Goal: Task Accomplishment & Management: Use online tool/utility

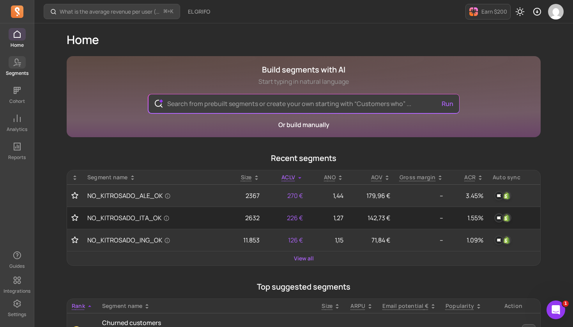
click at [17, 66] on icon at bounding box center [16, 62] width 9 height 9
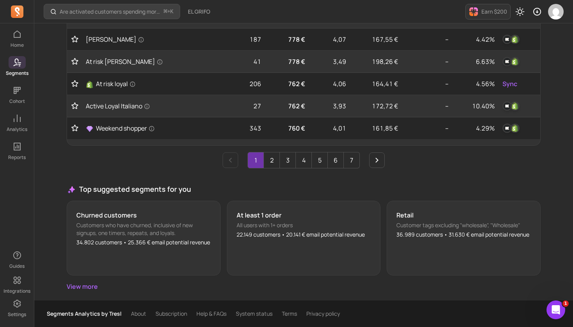
scroll to position [434, 0]
click at [270, 164] on link "2" at bounding box center [272, 160] width 16 height 16
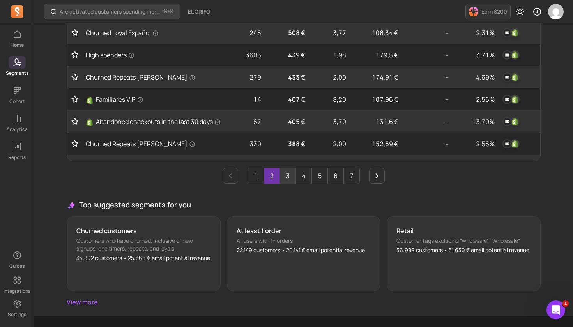
click at [284, 168] on link "3" at bounding box center [288, 176] width 16 height 16
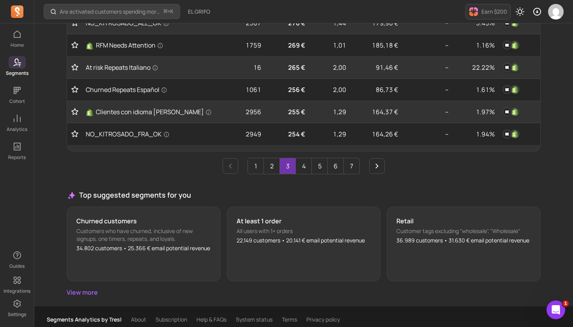
scroll to position [425, 0]
click at [307, 159] on link "4" at bounding box center [304, 167] width 16 height 16
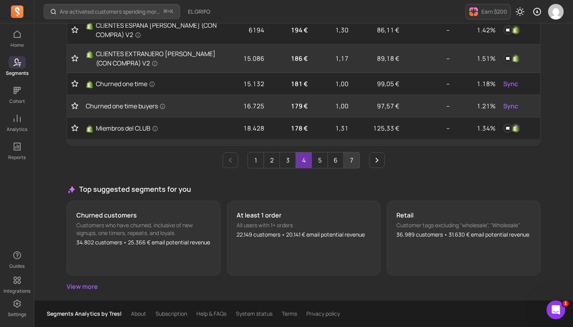
scroll to position [443, 0]
click at [323, 162] on link "5" at bounding box center [320, 160] width 16 height 16
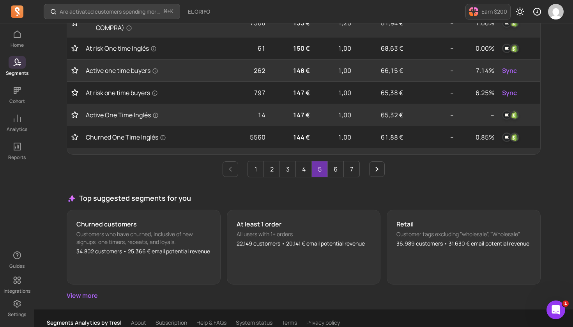
scroll to position [423, 0]
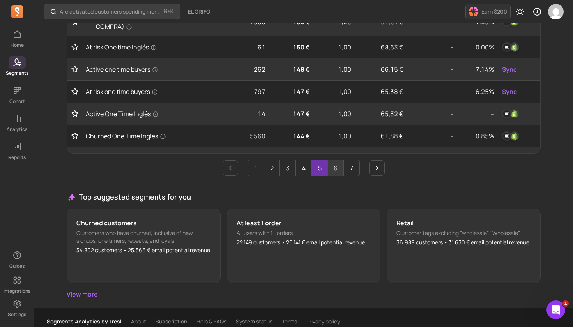
click at [336, 169] on link "6" at bounding box center [336, 168] width 16 height 16
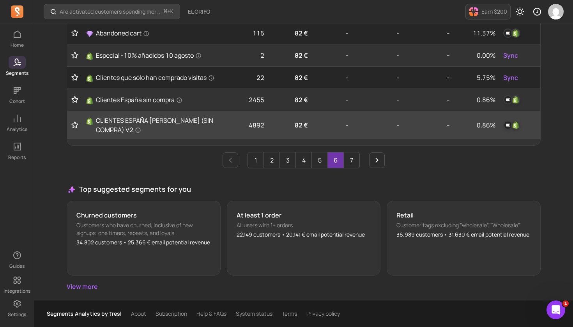
scroll to position [437, 0]
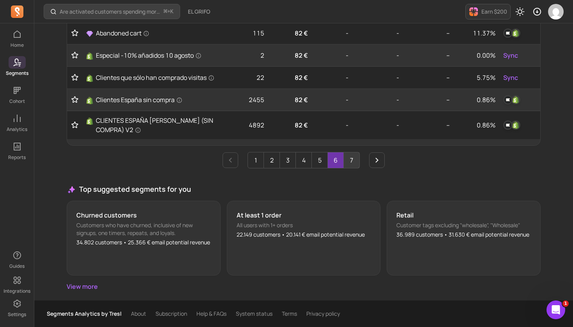
click at [355, 162] on link "7" at bounding box center [352, 160] width 16 height 16
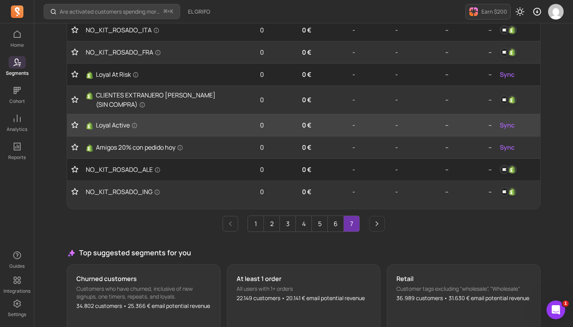
scroll to position [122, 0]
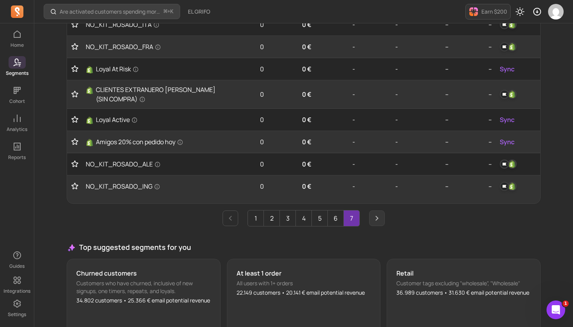
click at [377, 217] on icon "Next page" at bounding box center [376, 217] width 9 height 9
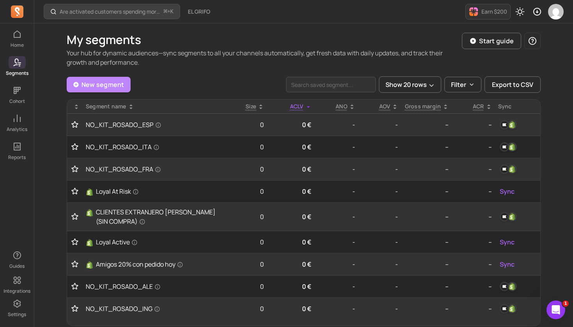
scroll to position [0, 0]
click at [99, 84] on link "New segment" at bounding box center [99, 85] width 64 height 16
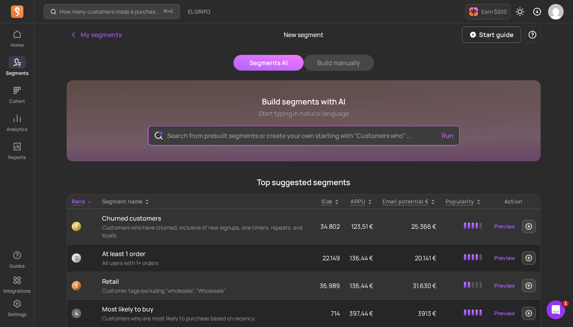
click at [328, 67] on button "Build manually" at bounding box center [338, 63] width 70 height 16
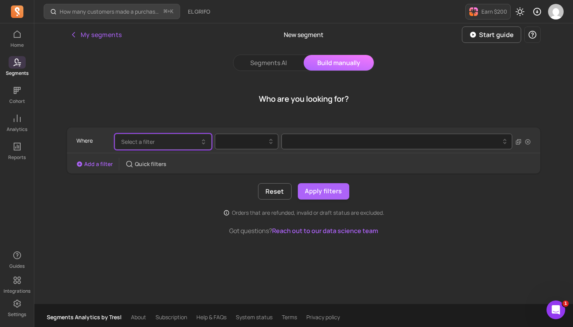
click at [176, 139] on button "Select a filter" at bounding box center [163, 142] width 97 height 16
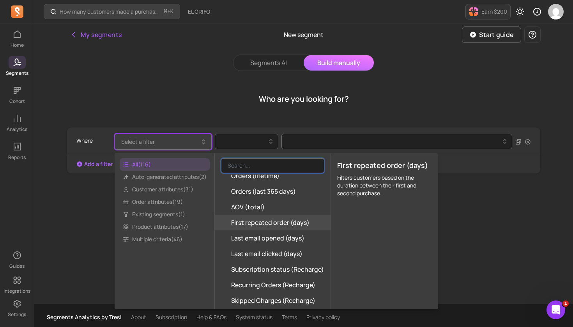
scroll to position [207, 0]
click at [173, 192] on span "Customer attributes ( 31 )" at bounding box center [165, 189] width 90 height 12
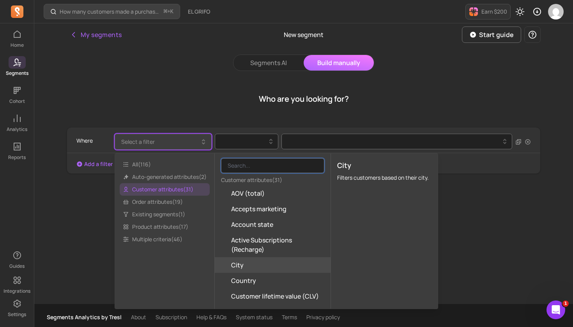
scroll to position [0, 0]
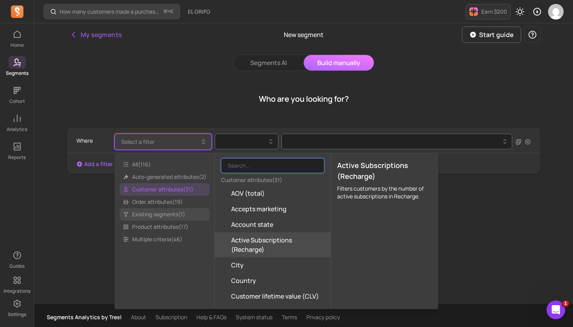
click at [162, 213] on span "Existing segments ( 1 )" at bounding box center [165, 214] width 90 height 12
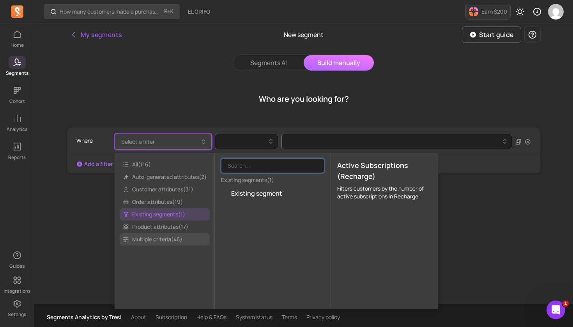
click at [163, 237] on span "Multiple criteria ( 46 )" at bounding box center [165, 239] width 90 height 12
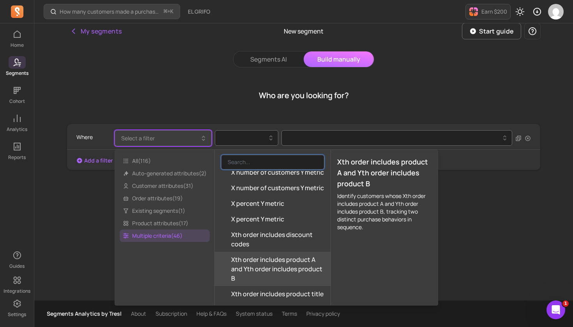
scroll to position [4, 0]
click at [526, 233] on div "Who are you looking for? Where Select a filter Add a filter Quick filters Reset…" at bounding box center [304, 184] width 474 height 214
